Goal: Task Accomplishment & Management: Use online tool/utility

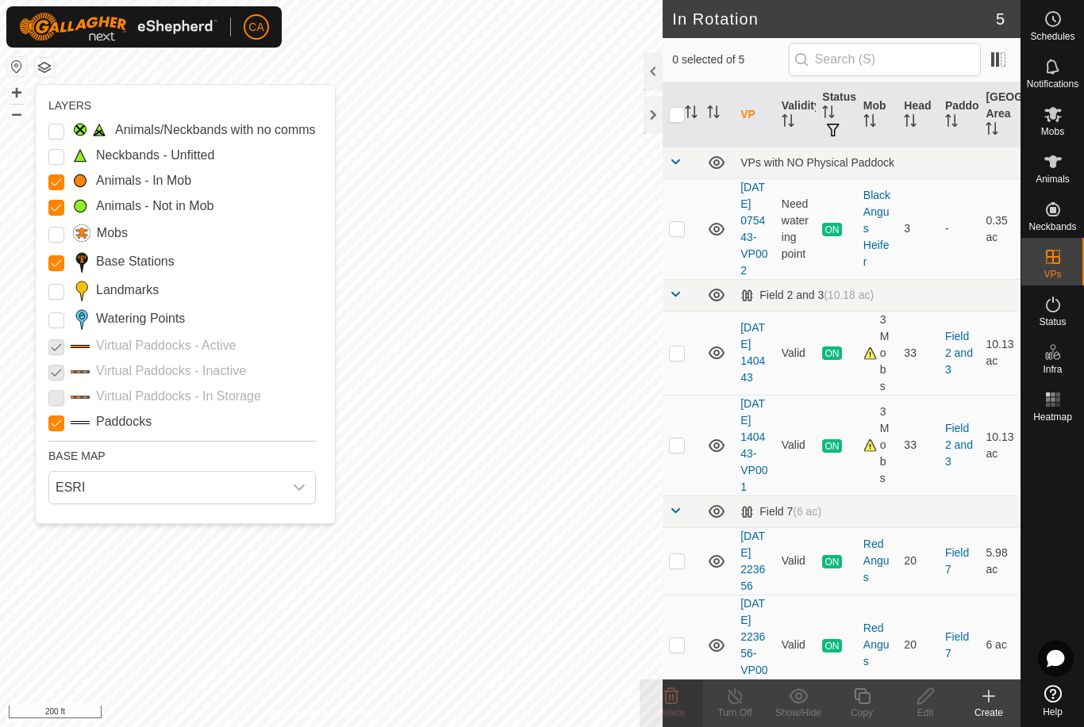
click at [56, 294] on input "Landmarks" at bounding box center [56, 292] width 16 height 16
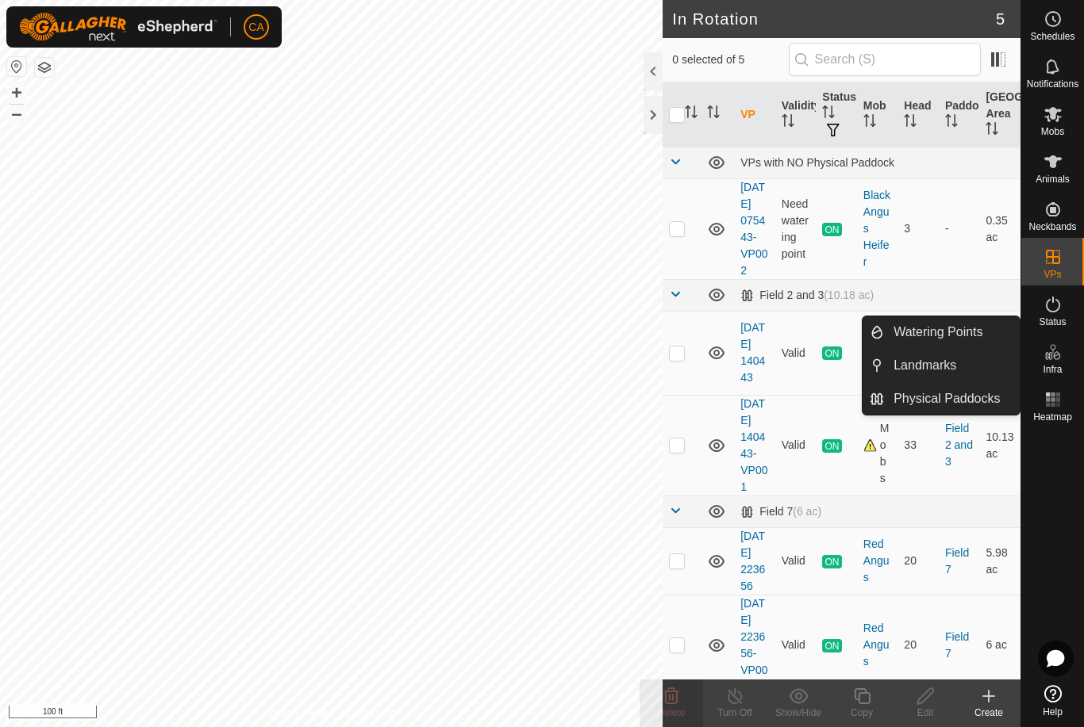
click at [963, 372] on link "Landmarks" at bounding box center [952, 366] width 136 height 32
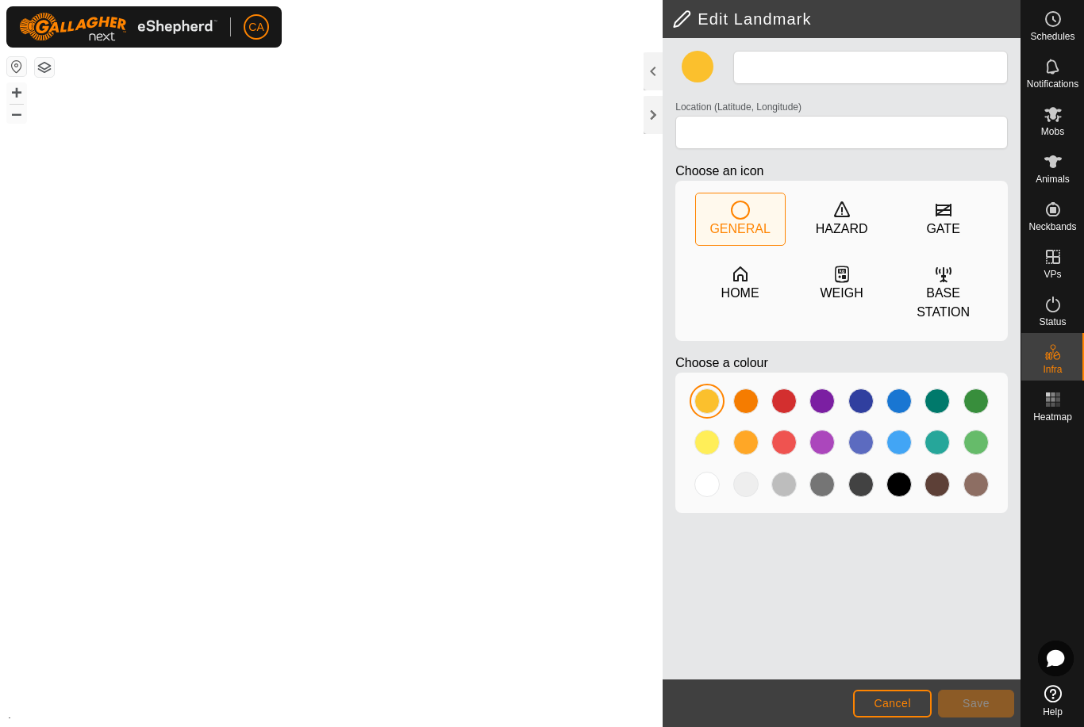
type input "Polywire"
type input "44.285991, -72.168104"
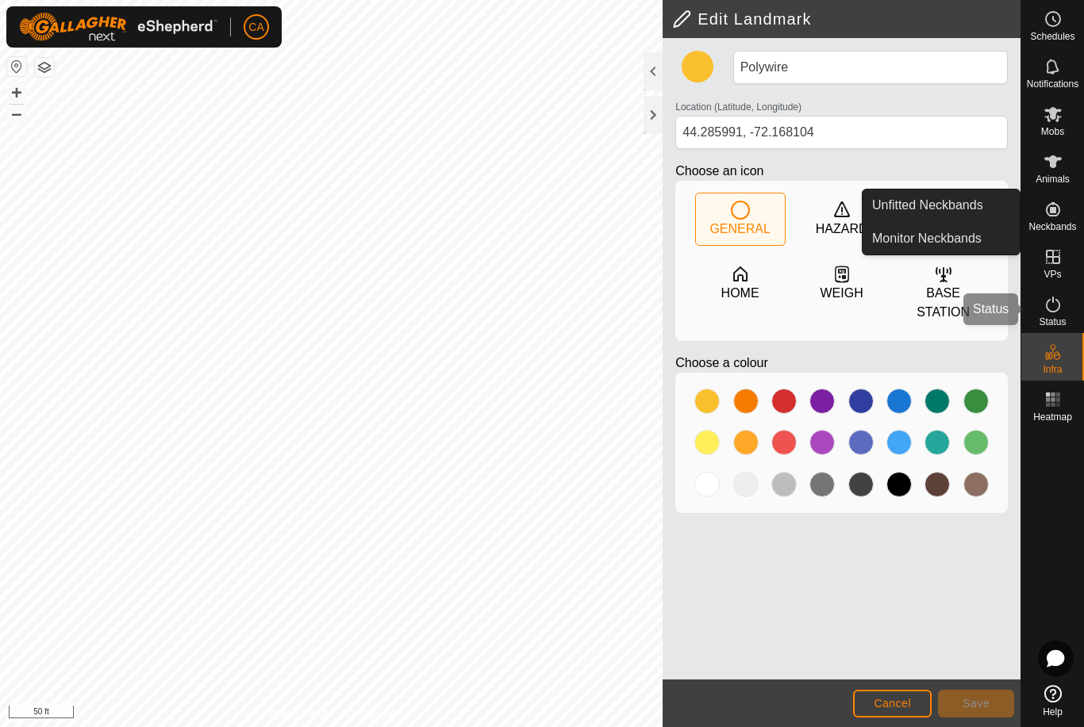
click at [1057, 286] on div "Status" at bounding box center [1052, 310] width 63 height 48
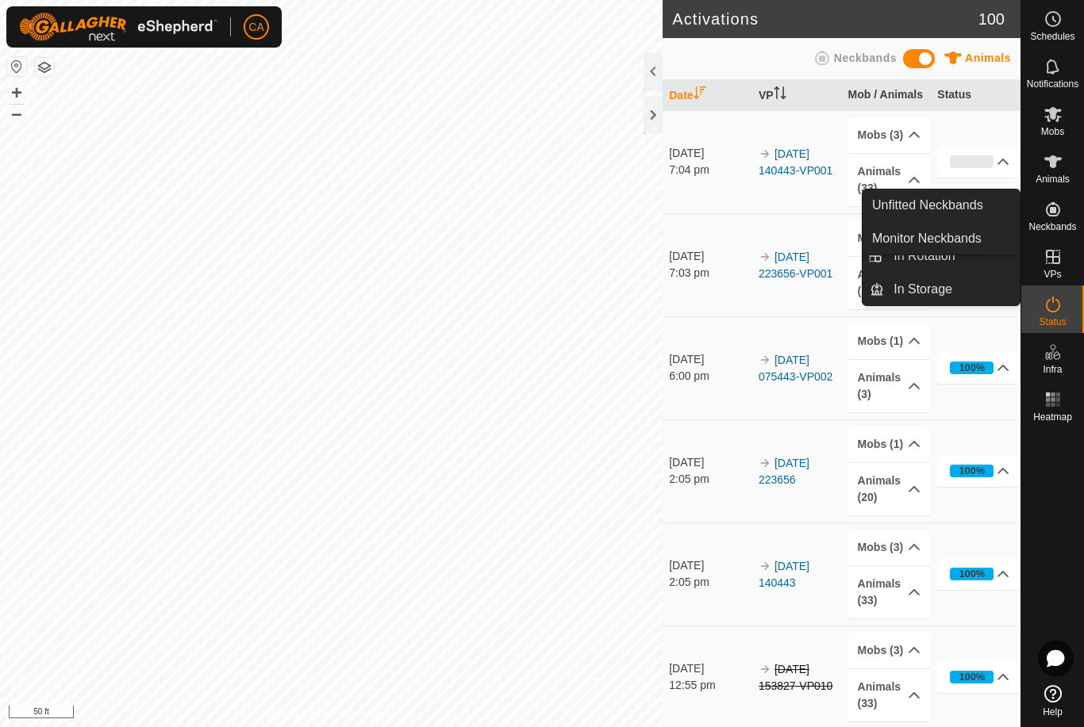
click at [1055, 265] on icon at bounding box center [1052, 256] width 19 height 19
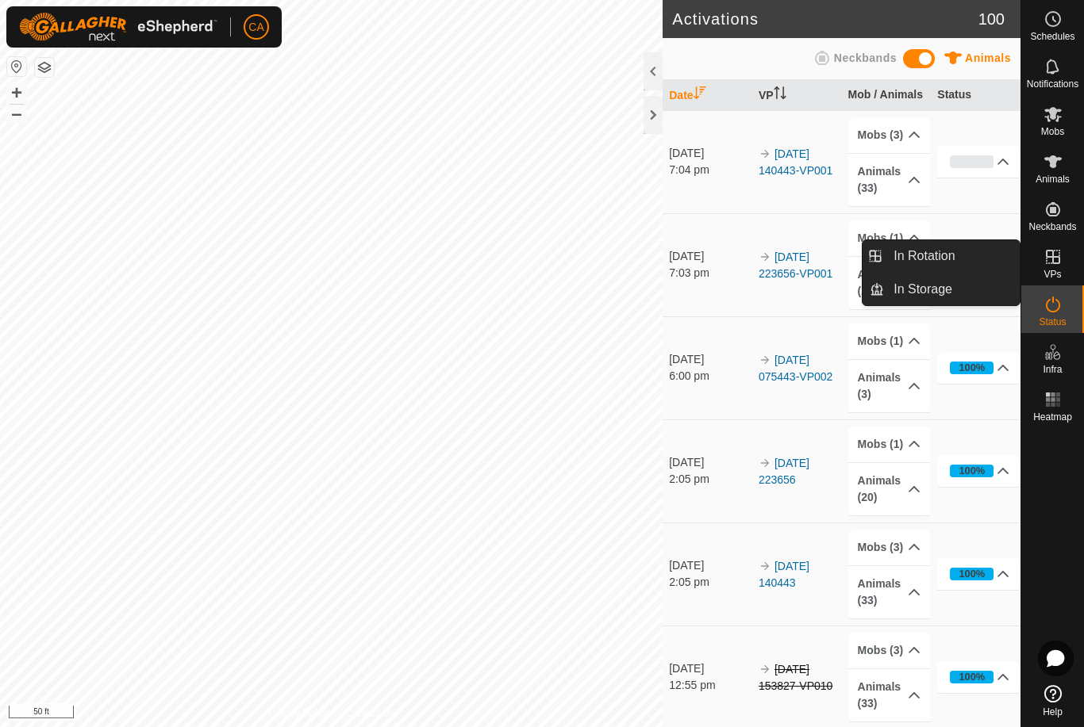
click at [960, 261] on link "In Rotation" at bounding box center [952, 256] width 136 height 32
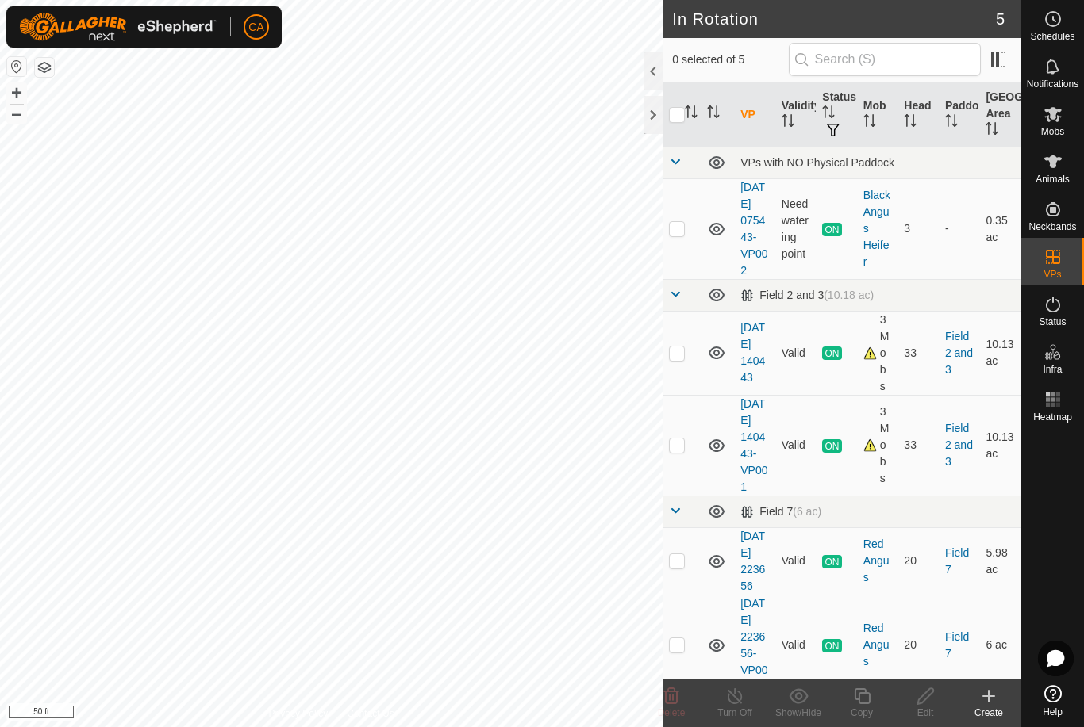
click at [998, 698] on create-svg-icon at bounding box center [988, 696] width 63 height 19
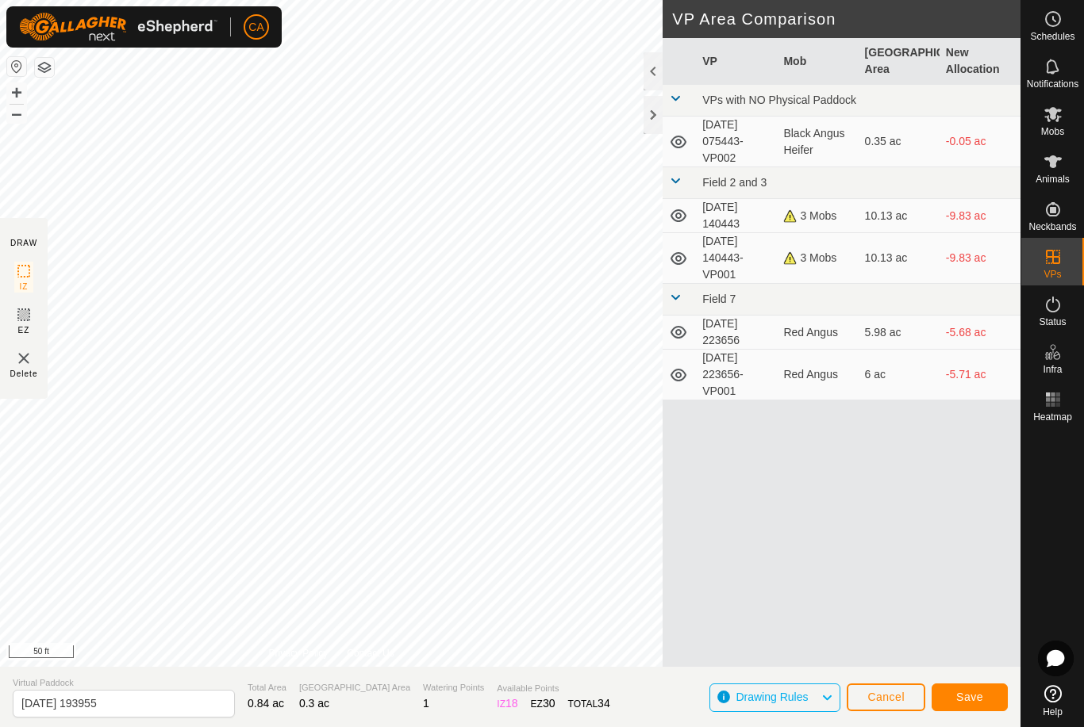
click at [963, 700] on span "Save" at bounding box center [969, 697] width 27 height 13
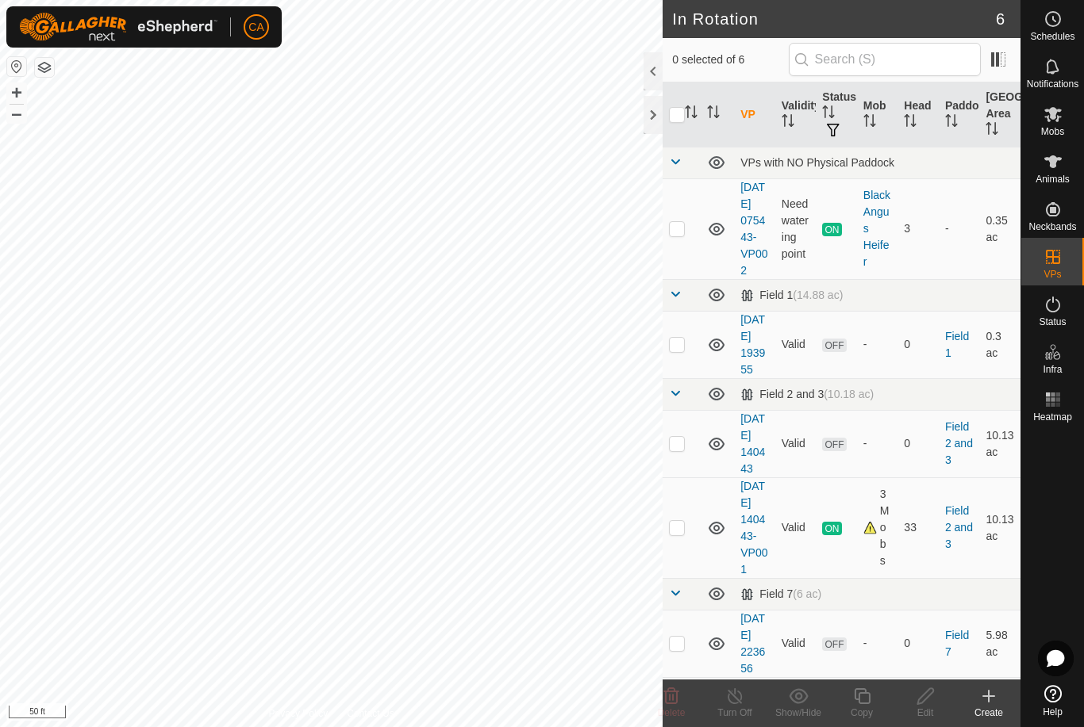
click at [683, 450] on p-checkbox at bounding box center [677, 443] width 16 height 13
checkbox input "true"
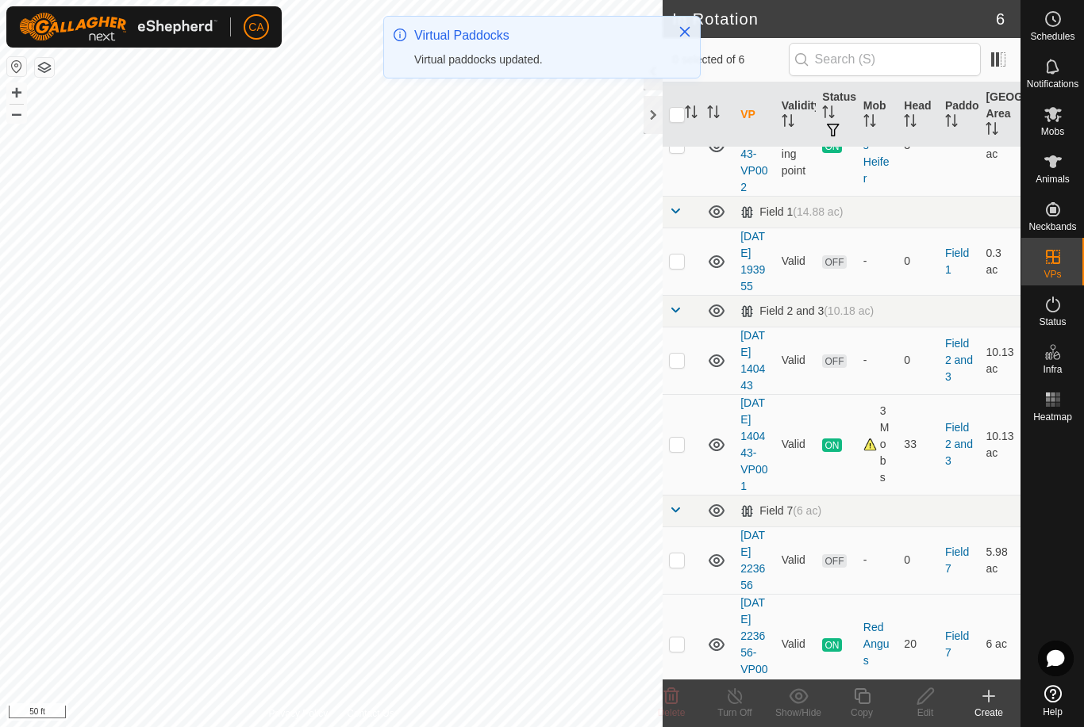
scroll to position [109, 0]
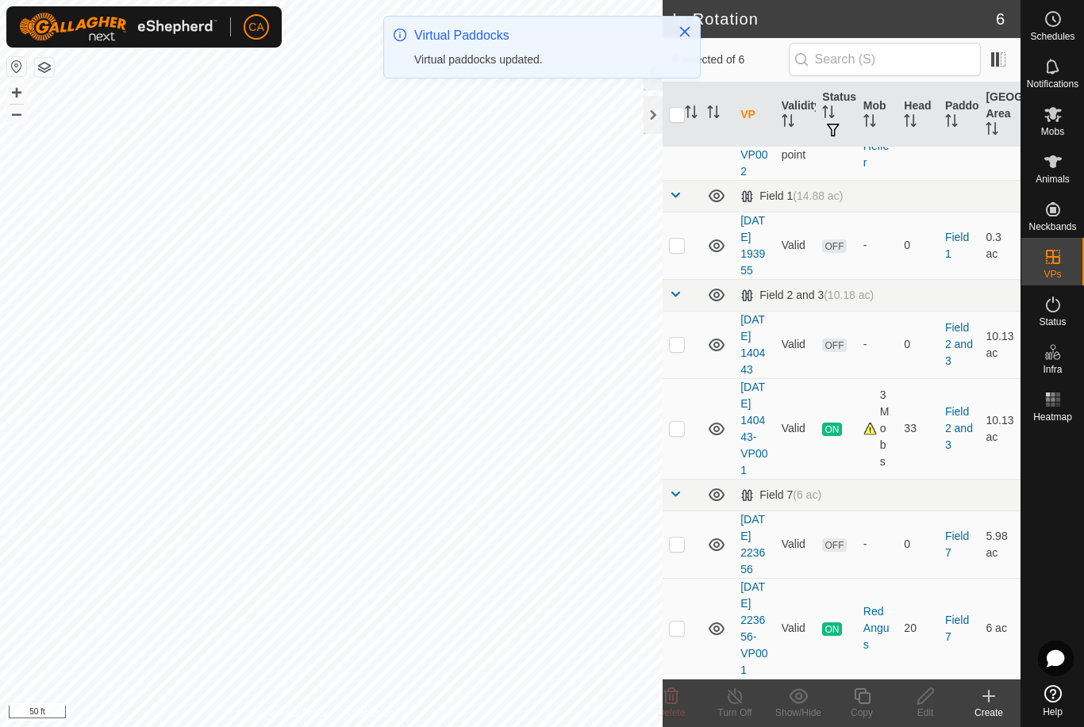
click at [680, 551] on p-checkbox at bounding box center [677, 544] width 16 height 13
click at [681, 551] on p-checkbox at bounding box center [677, 544] width 16 height 13
checkbox input "false"
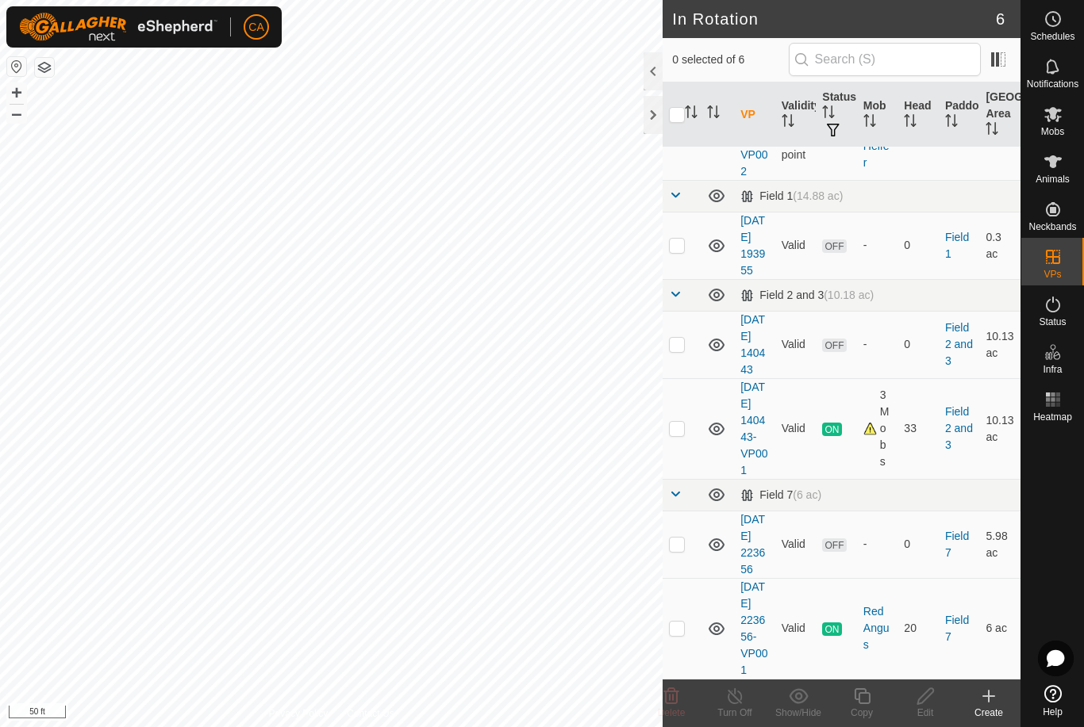
click at [675, 251] on p-checkbox at bounding box center [677, 245] width 16 height 13
checkbox input "true"
click at [927, 704] on icon at bounding box center [925, 696] width 20 height 19
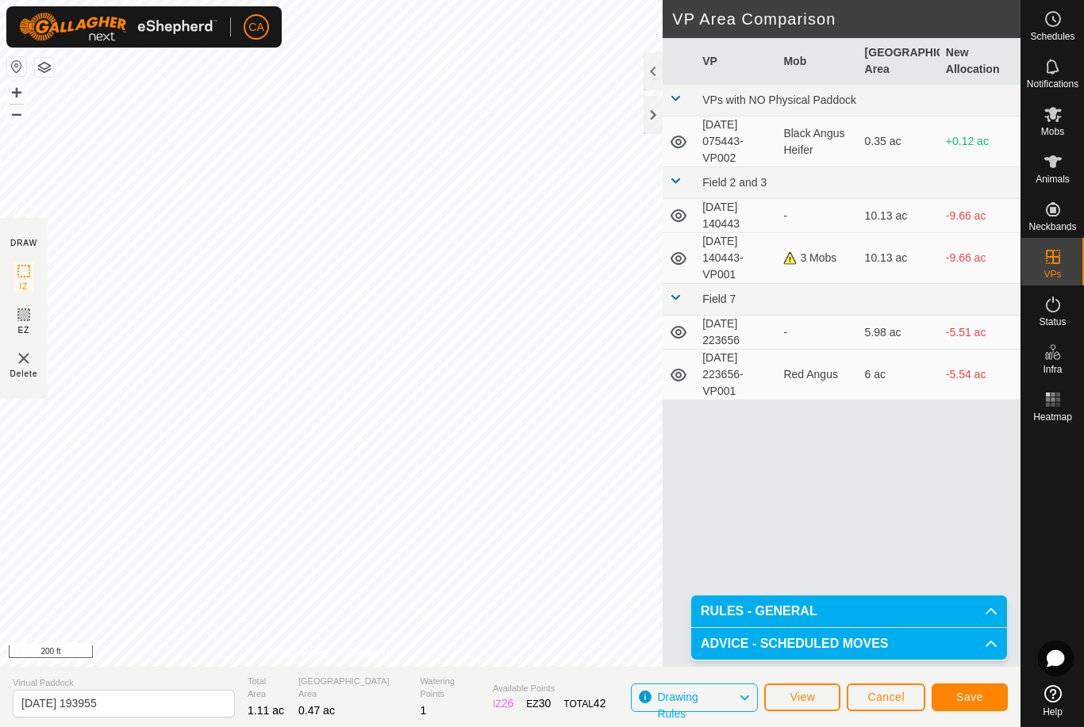
click at [977, 699] on span "Save" at bounding box center [969, 697] width 27 height 13
